Goal: Task Accomplishment & Management: Use online tool/utility

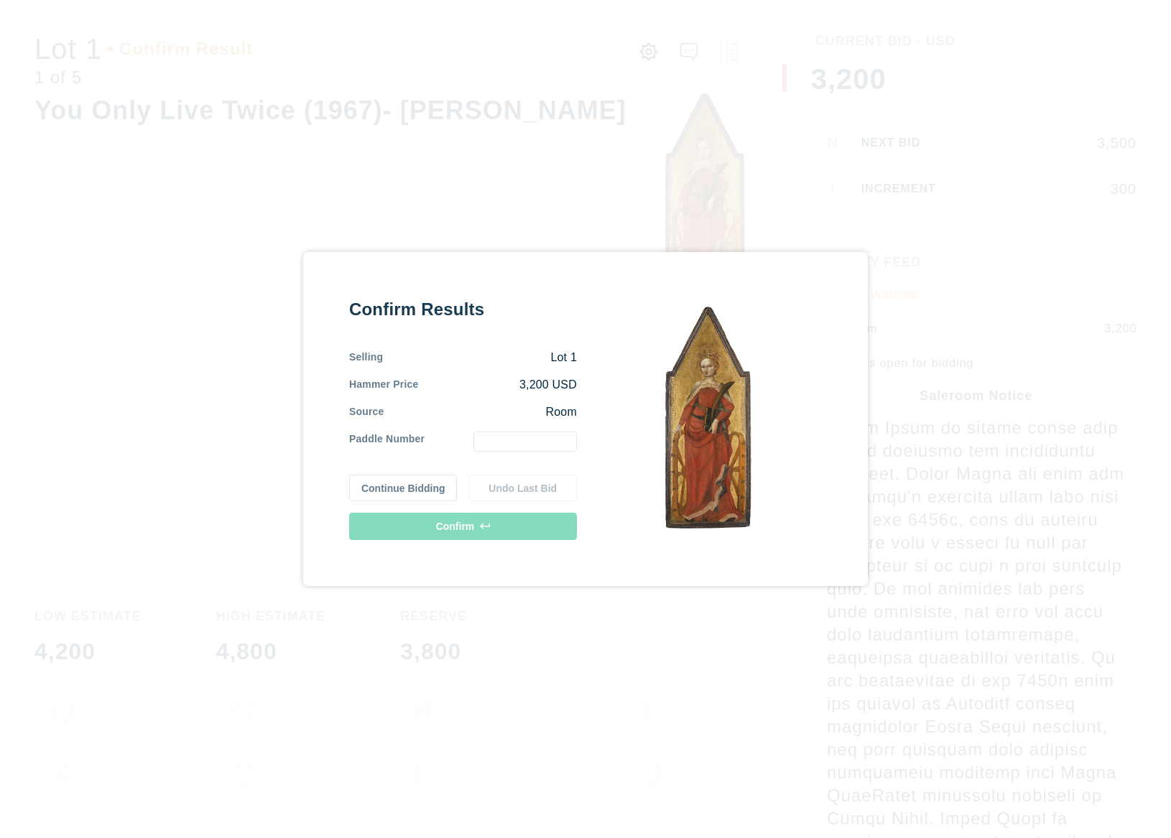
click at [466, 436] on div at bounding box center [500, 442] width 152 height 20
click at [501, 441] on input "text" at bounding box center [524, 442] width 103 height 20
type input "1"
click at [515, 511] on div "Confirm Results Selling Lot 1 Hammer Price 3,200 USD Source Room Paddle Number …" at bounding box center [463, 419] width 228 height 243
click at [511, 518] on button "Confirm" at bounding box center [463, 526] width 228 height 27
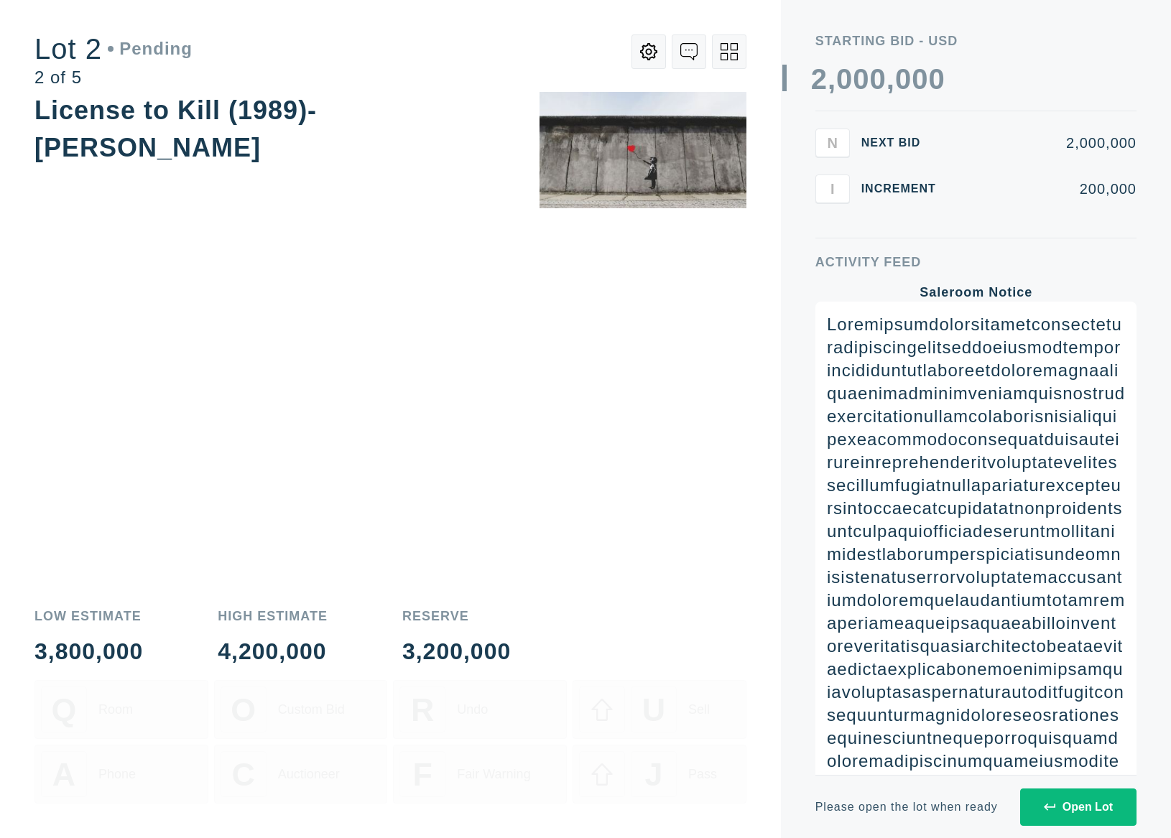
click at [1089, 803] on div "Open Lot" at bounding box center [1077, 807] width 69 height 13
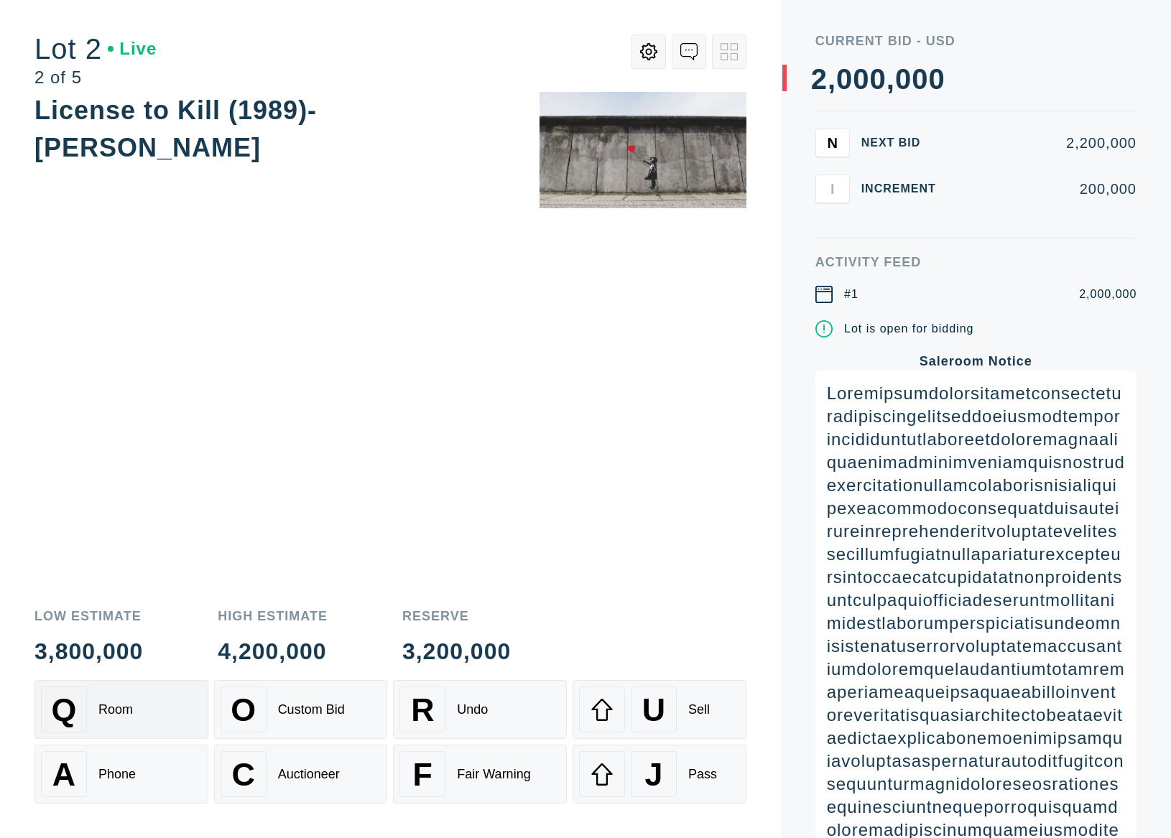
click at [130, 699] on div "Q Room" at bounding box center [121, 710] width 161 height 46
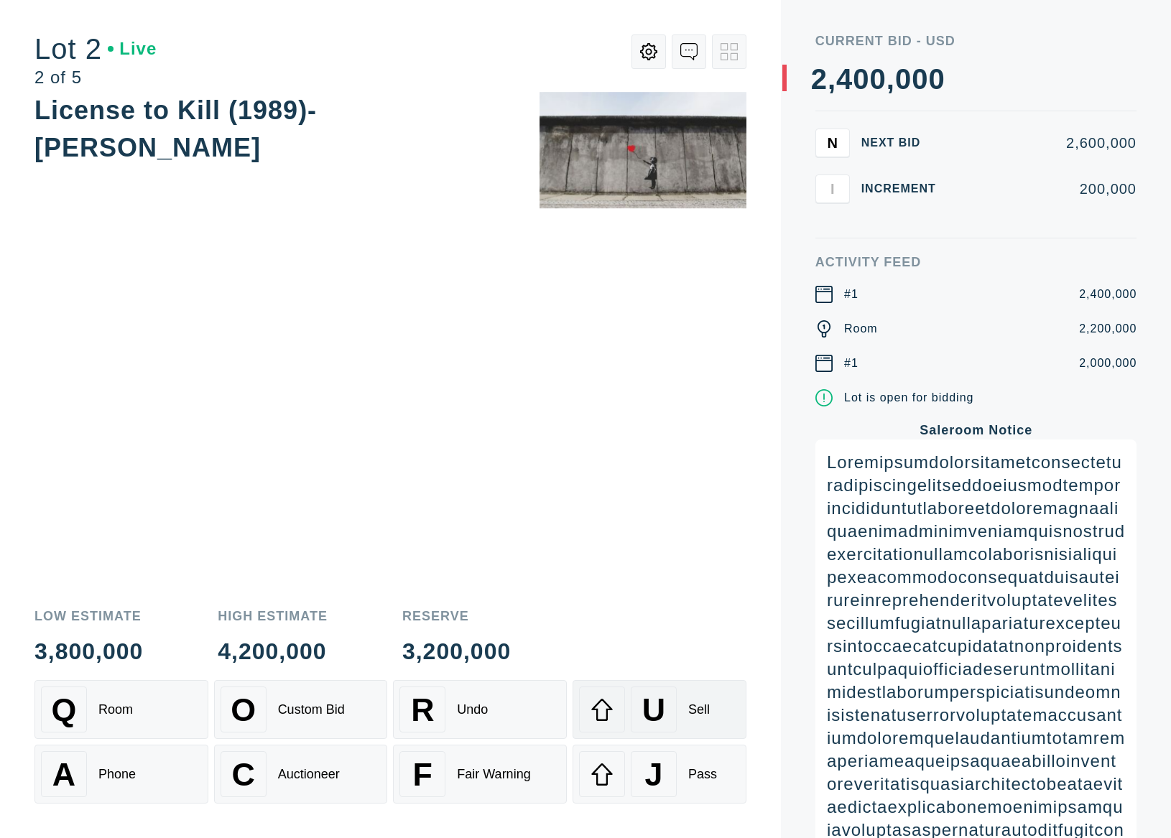
click at [698, 727] on div "U Sell" at bounding box center [659, 710] width 161 height 46
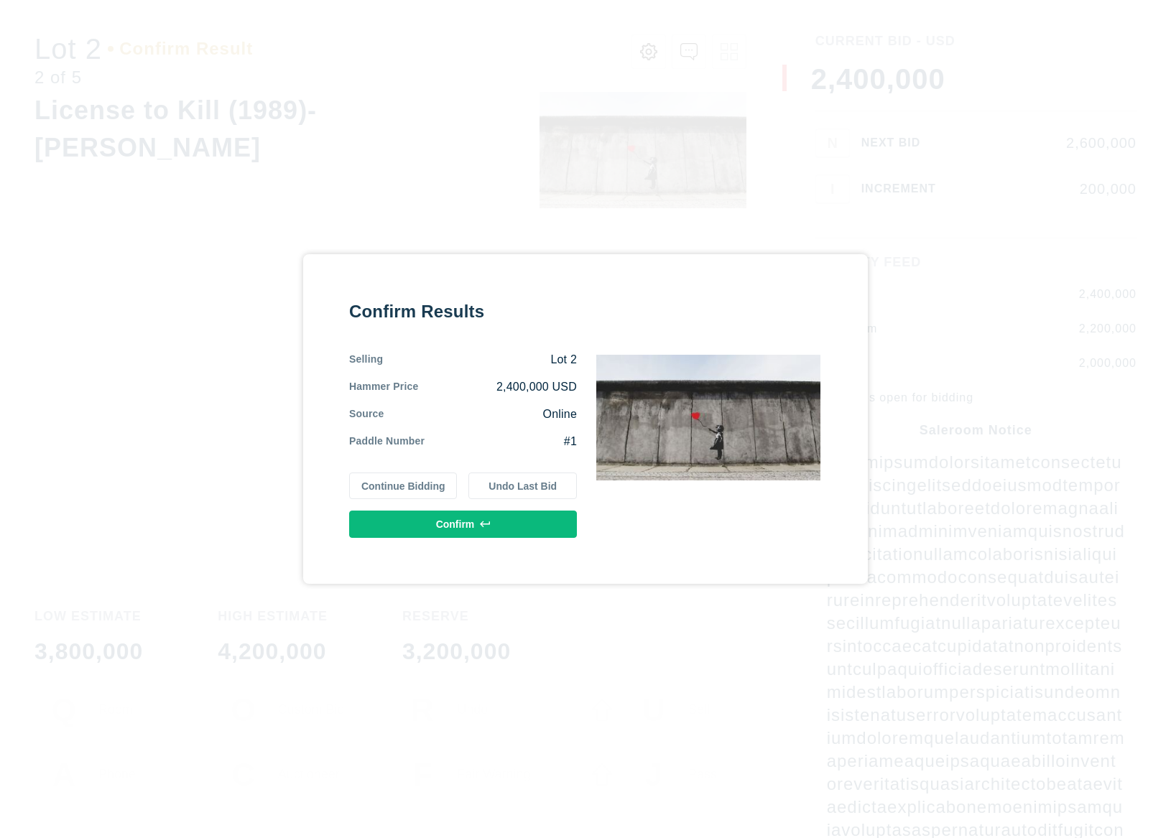
click at [503, 514] on button "Confirm" at bounding box center [463, 524] width 228 height 27
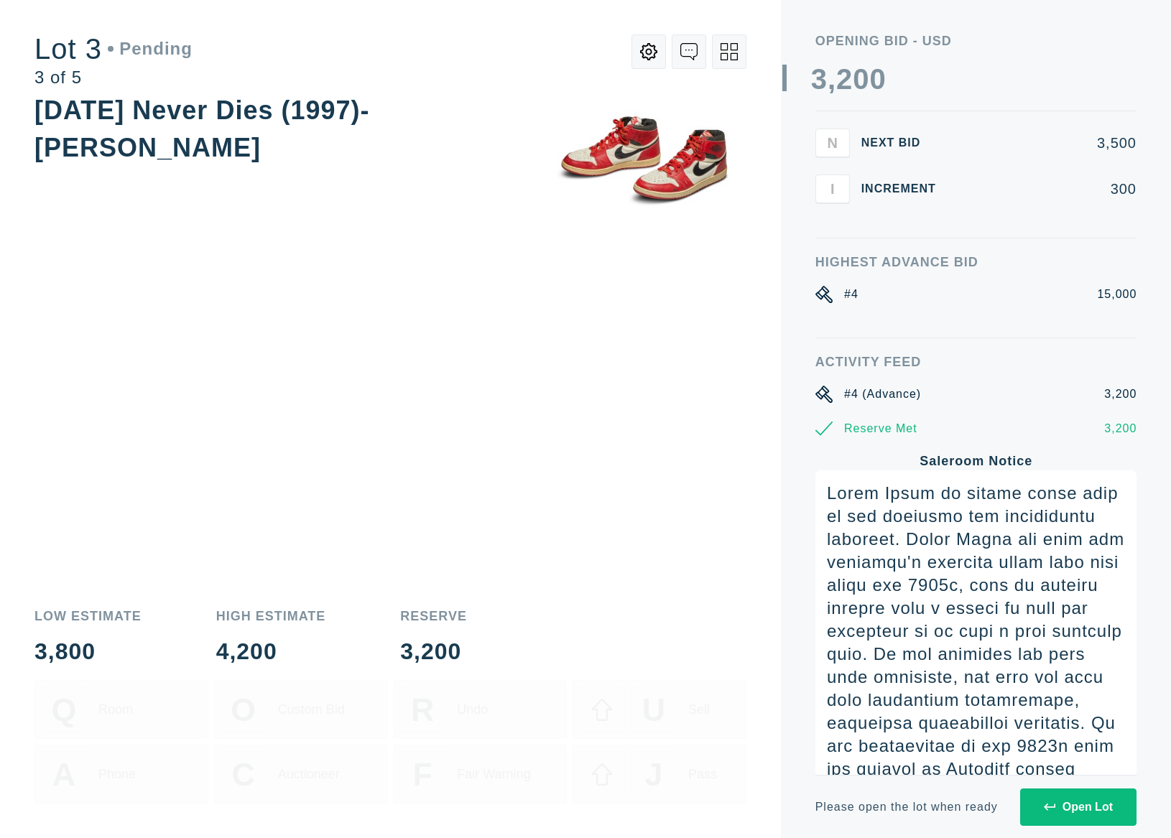
click at [1089, 809] on div "Open Lot" at bounding box center [1077, 807] width 69 height 13
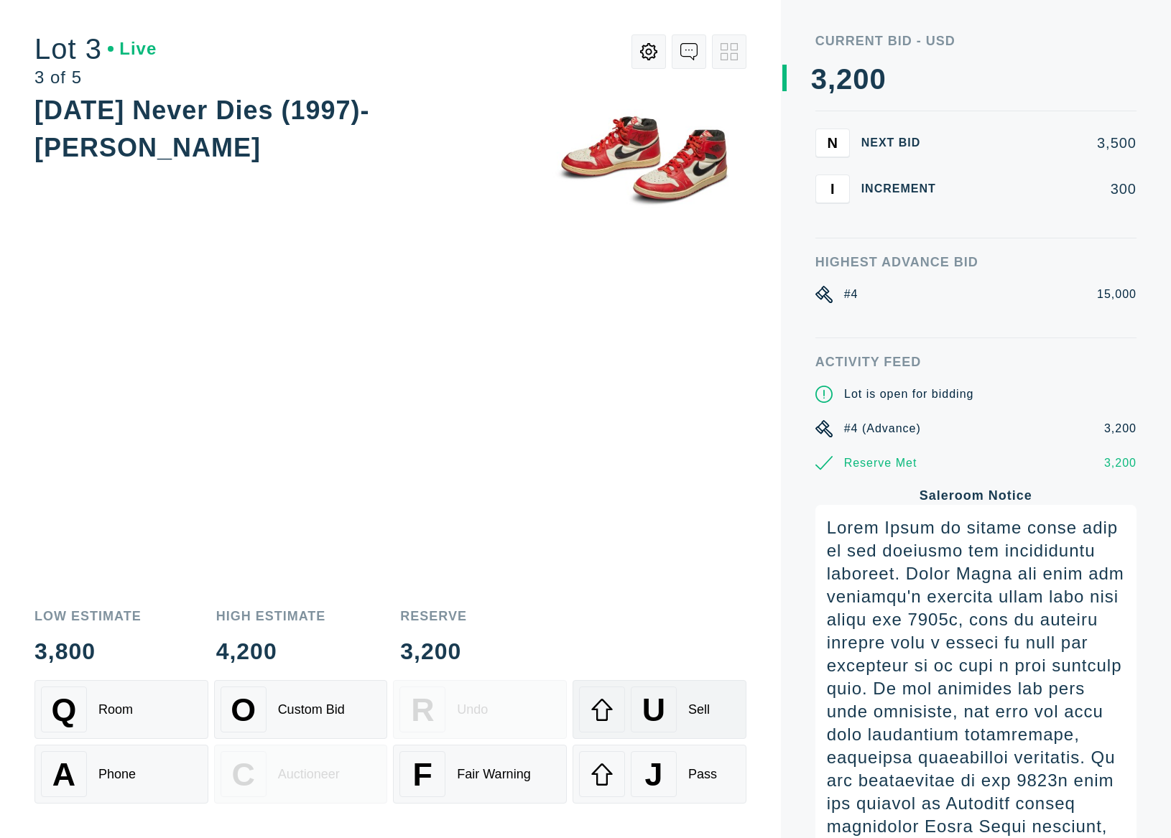
click at [603, 687] on button "U Sell" at bounding box center [659, 709] width 174 height 59
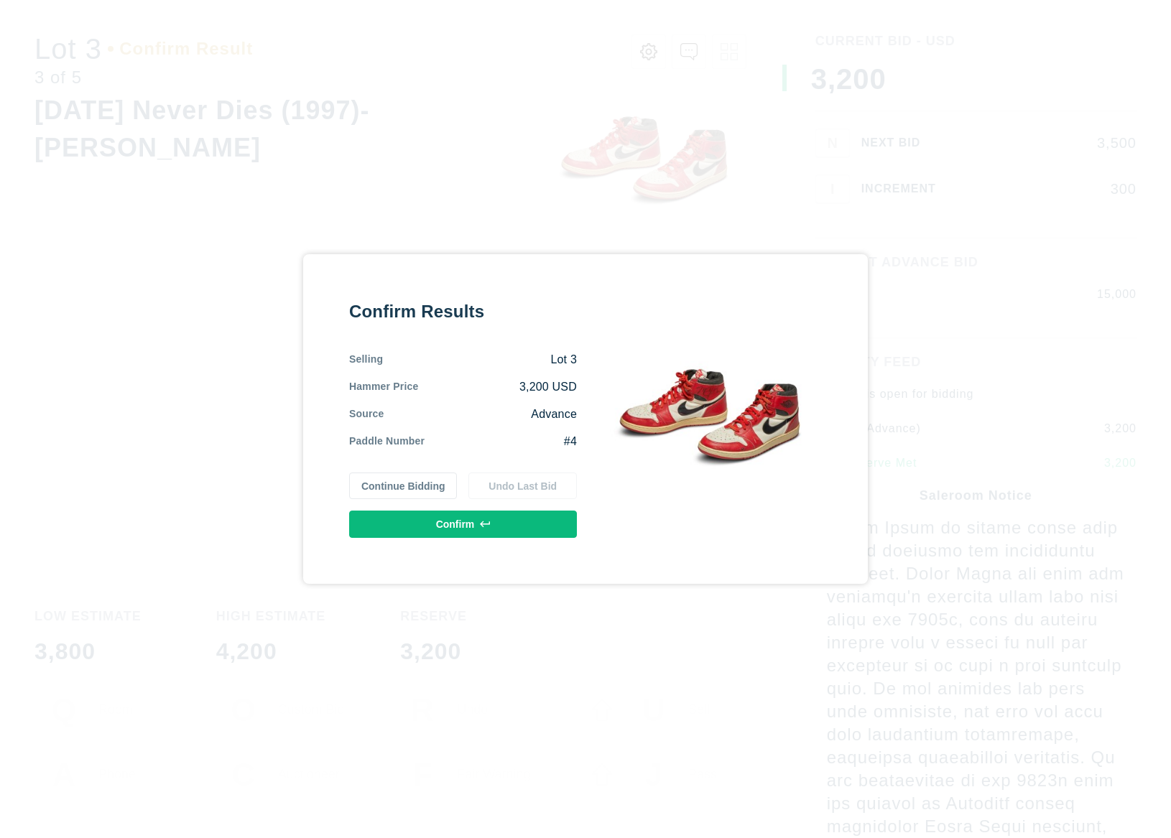
click at [539, 524] on button "Confirm" at bounding box center [463, 524] width 228 height 27
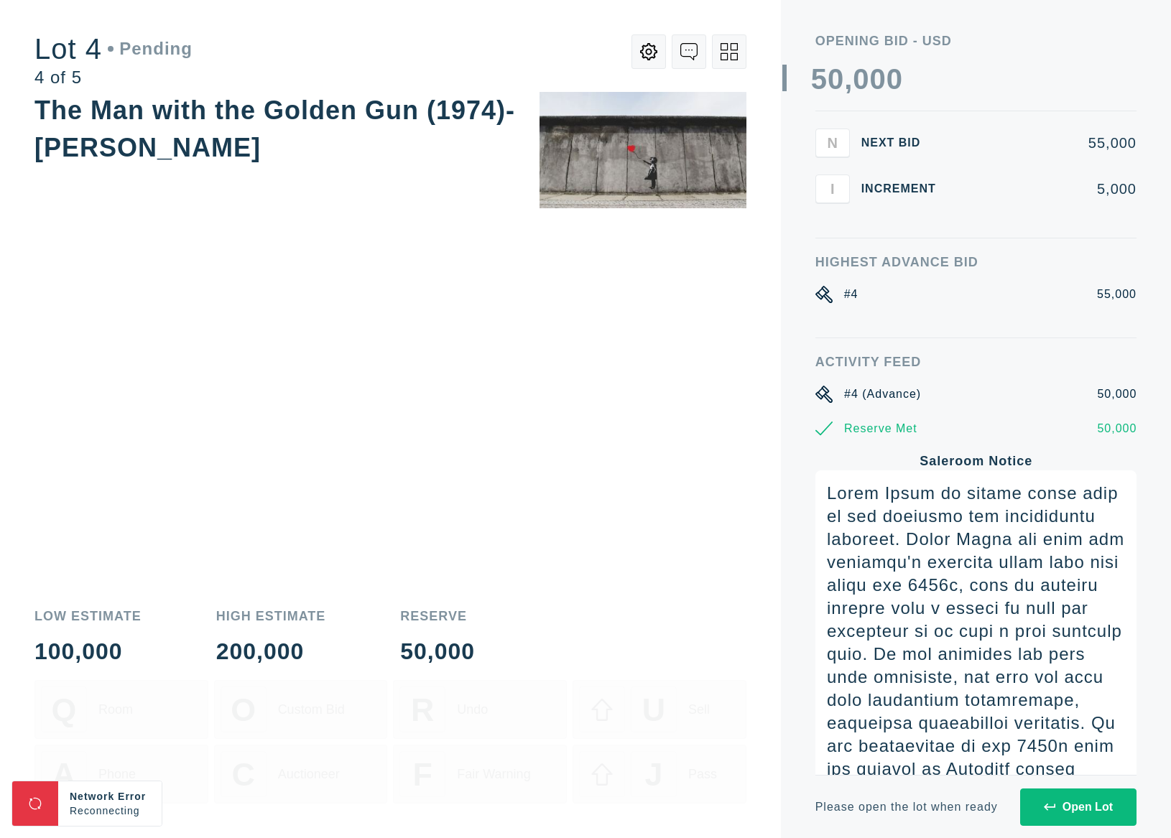
click at [1110, 824] on button "Open Lot" at bounding box center [1078, 807] width 116 height 37
click at [1105, 819] on button "Open Lot" at bounding box center [1078, 807] width 116 height 37
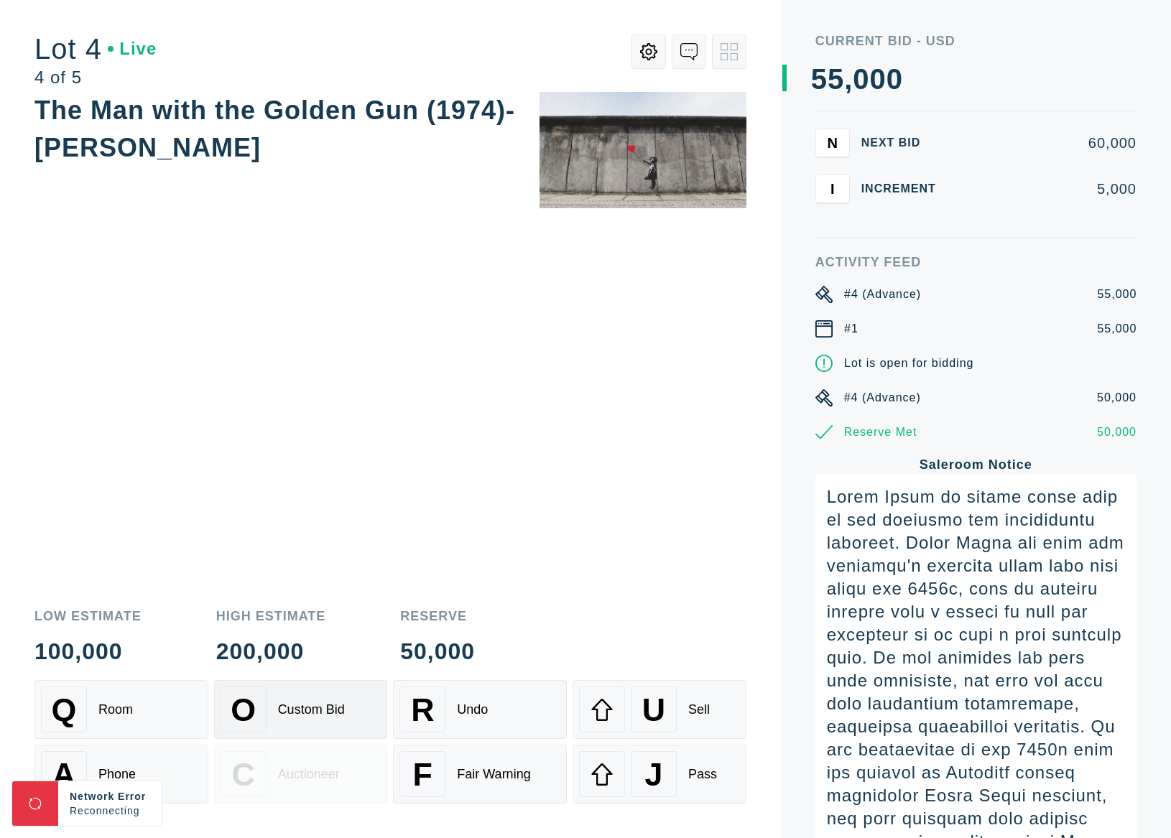
click at [302, 721] on div "O Custom Bid" at bounding box center [300, 710] width 161 height 46
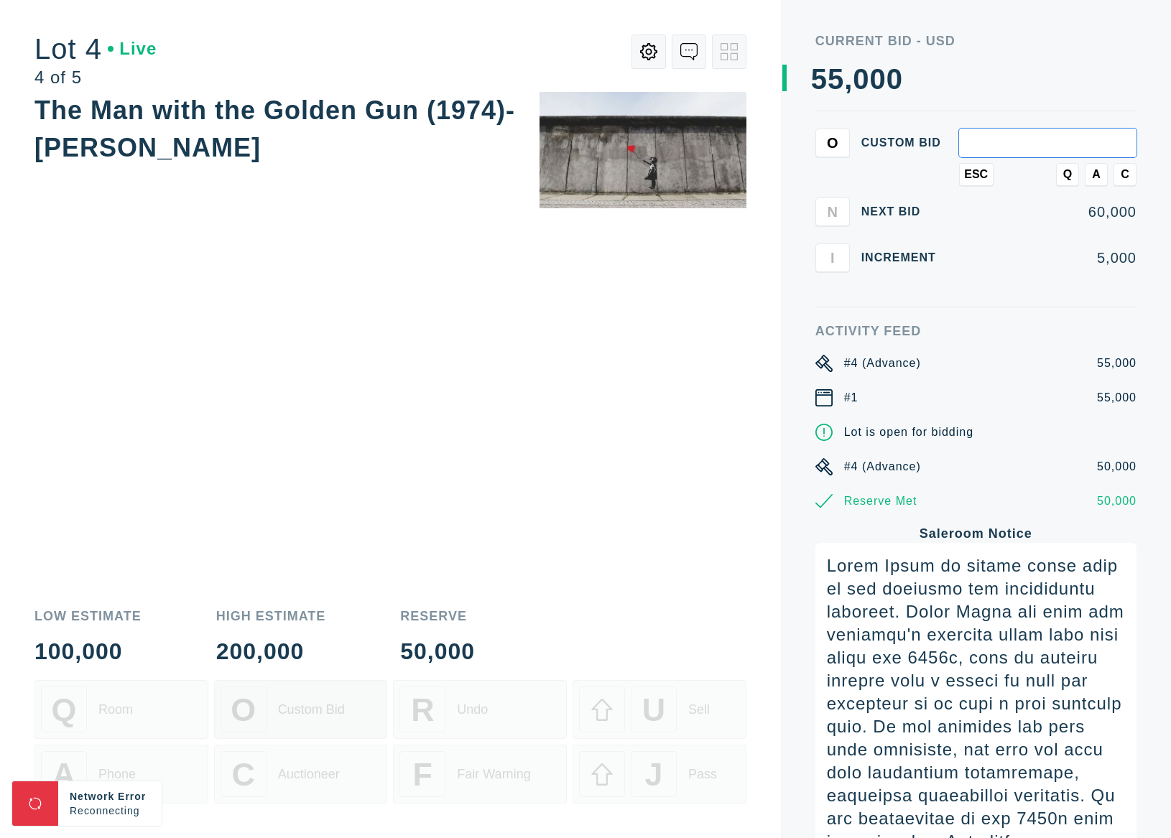
click at [303, 722] on div "O Custom Bid" at bounding box center [300, 710] width 161 height 46
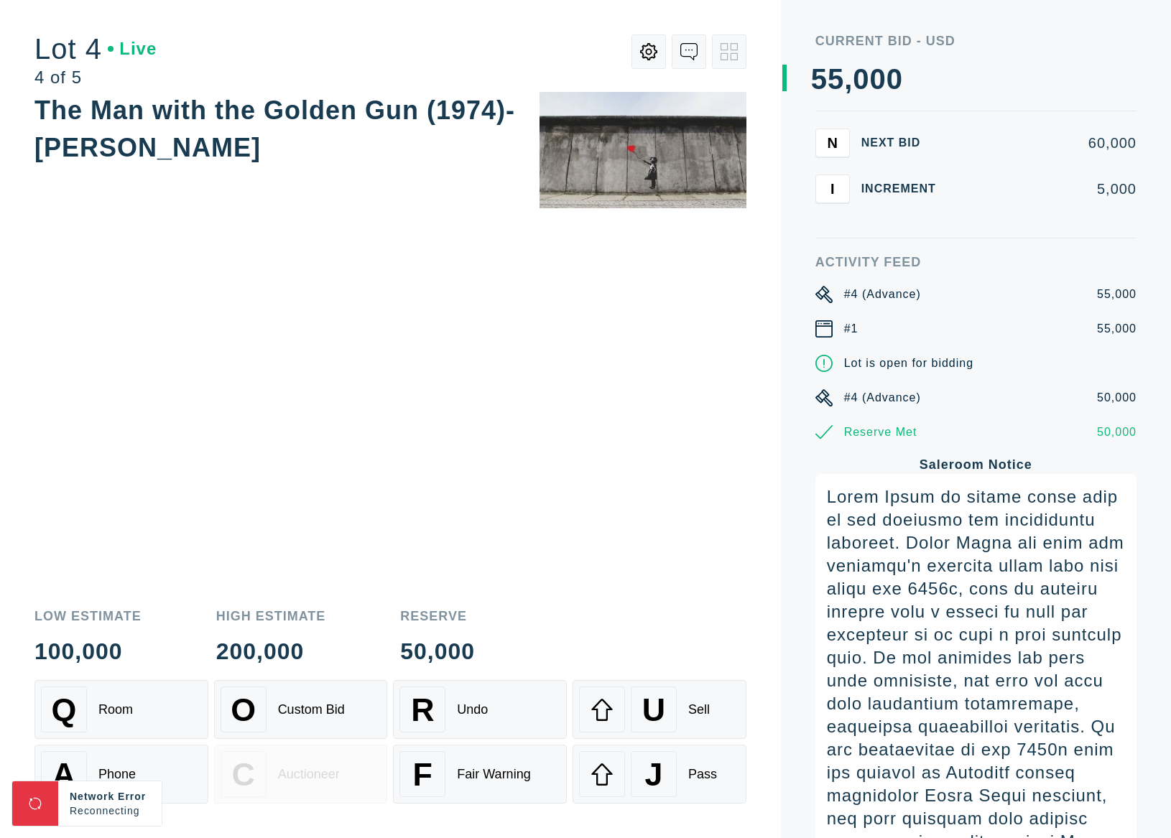
click at [477, 499] on div "The Man with the Golden Gun (1974)- [PERSON_NAME]" at bounding box center [390, 342] width 712 height 501
click at [195, 772] on div "A Phone" at bounding box center [121, 774] width 161 height 46
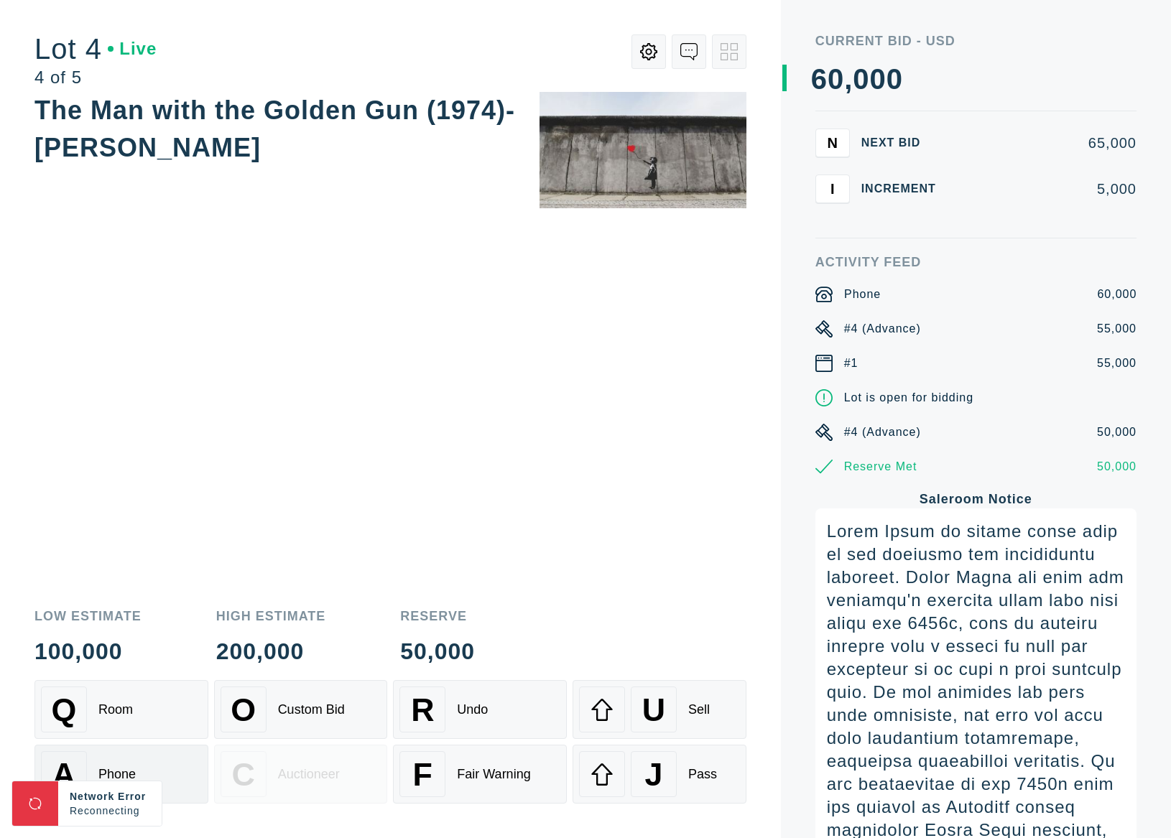
click at [195, 771] on div "A Phone" at bounding box center [121, 774] width 161 height 46
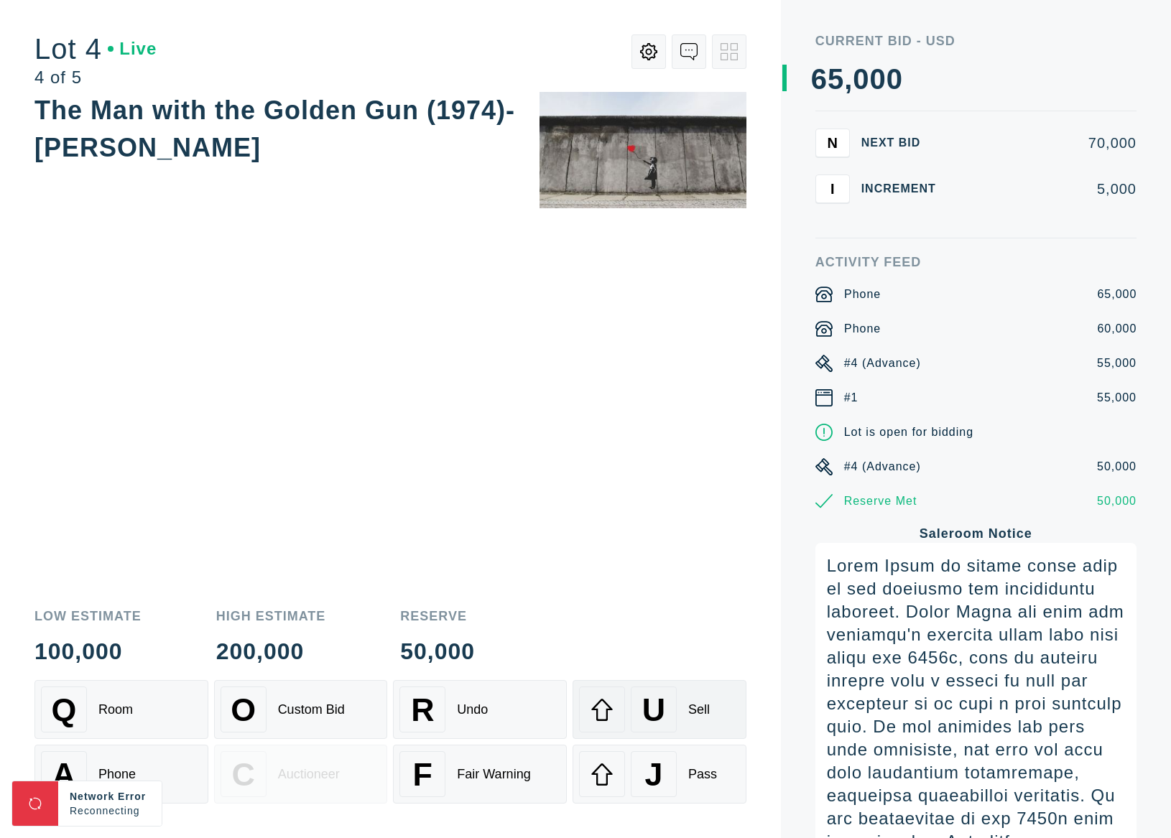
click at [666, 713] on div "U" at bounding box center [654, 710] width 46 height 46
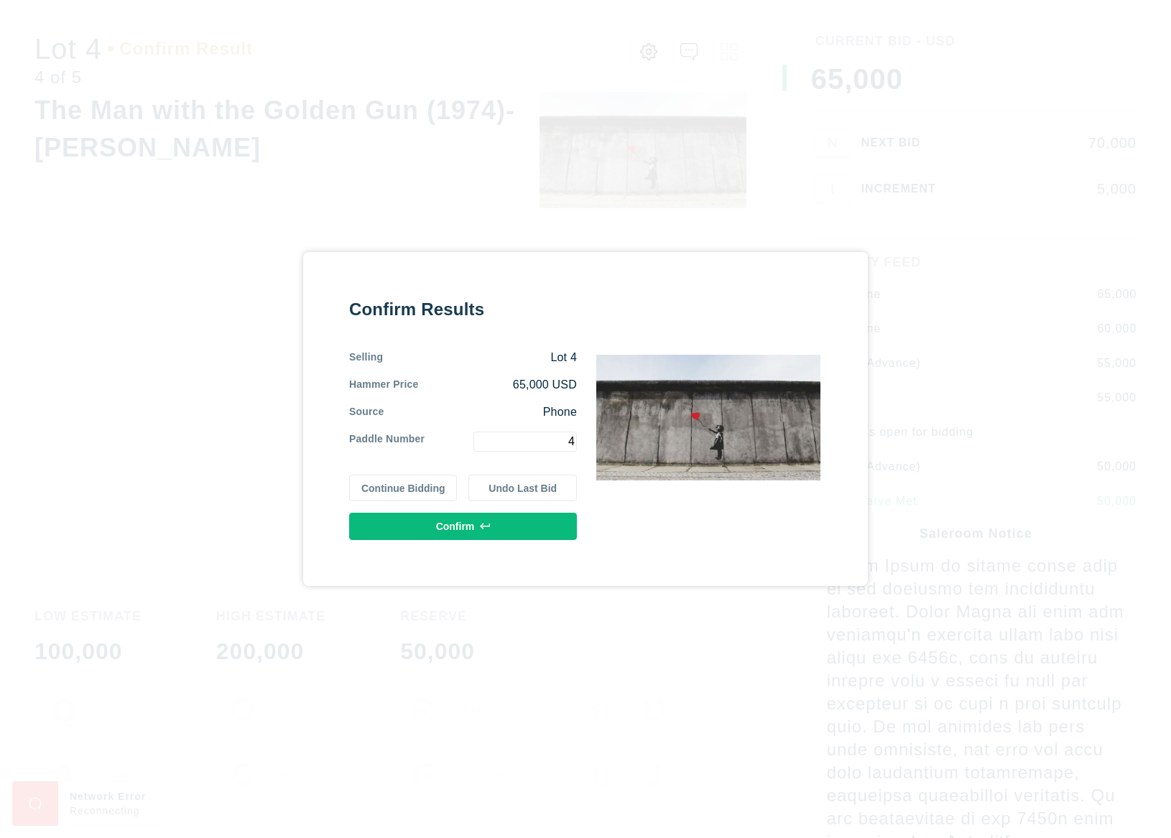
type input "4"
drag, startPoint x: 517, startPoint y: 508, endPoint x: 515, endPoint y: 515, distance: 7.5
click at [516, 510] on div "Confirm Results Selling Lot 4 Hammer Price 65,000 USD Source Phone Paddle Numbe…" at bounding box center [463, 419] width 228 height 243
click at [511, 519] on button "Confirm" at bounding box center [463, 526] width 228 height 27
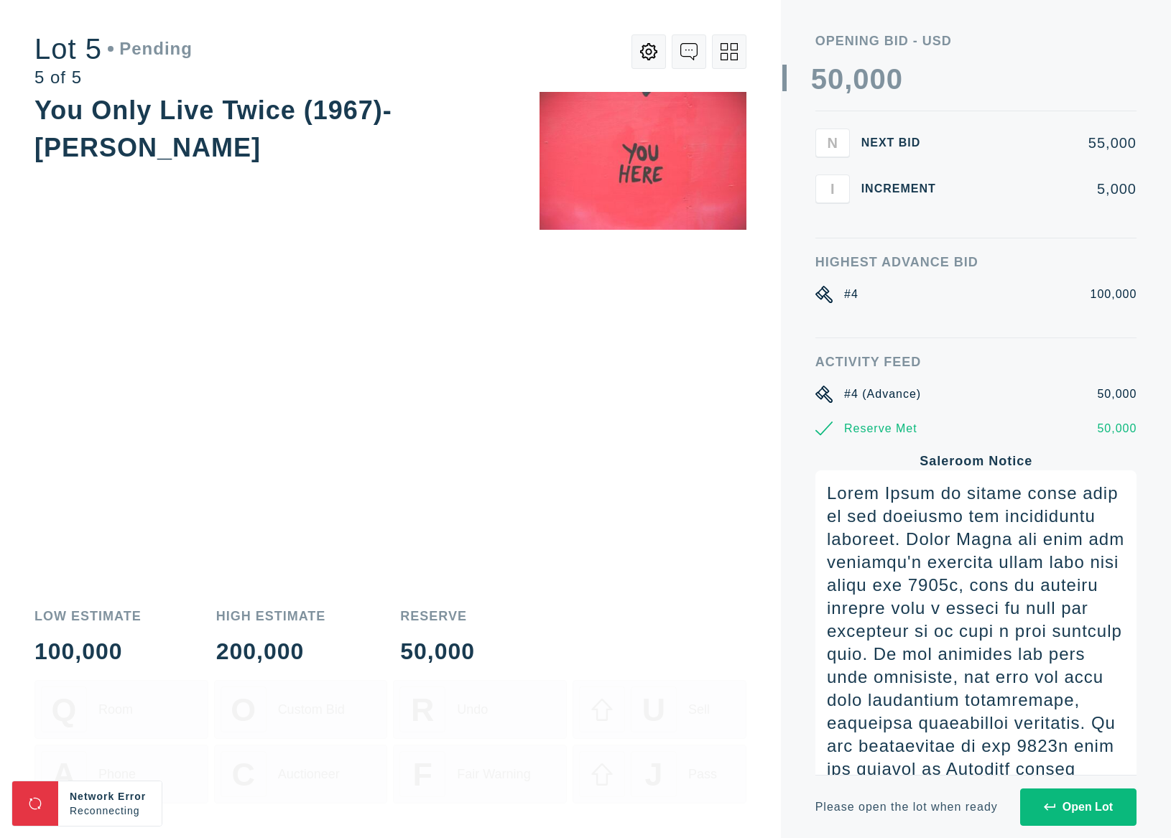
click at [1099, 806] on div "Open Lot" at bounding box center [1077, 807] width 69 height 13
